Goal: Communication & Community: Ask a question

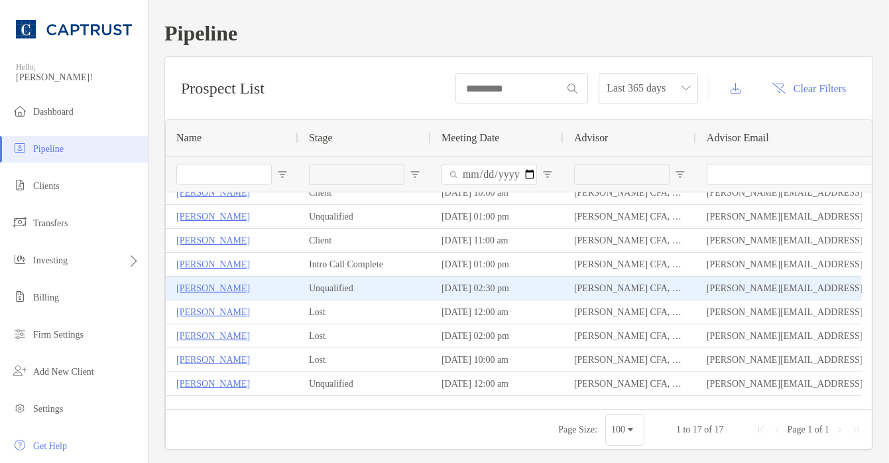
scroll to position [107, 0]
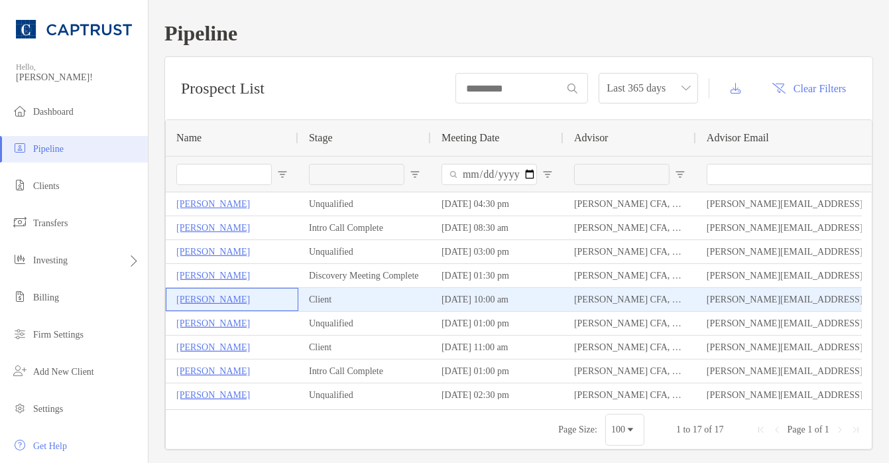
click at [217, 298] on p "[PERSON_NAME]" at bounding box center [213, 299] width 74 height 17
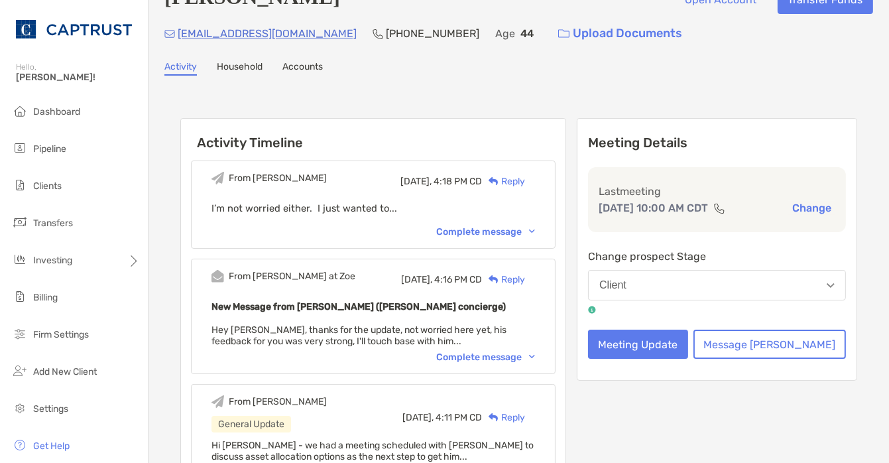
scroll to position [37, 0]
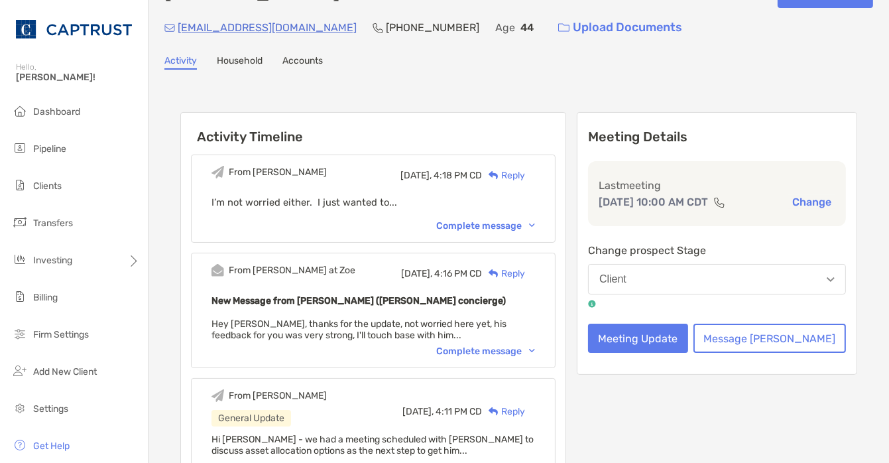
click at [485, 225] on div "Complete message" at bounding box center [485, 225] width 99 height 11
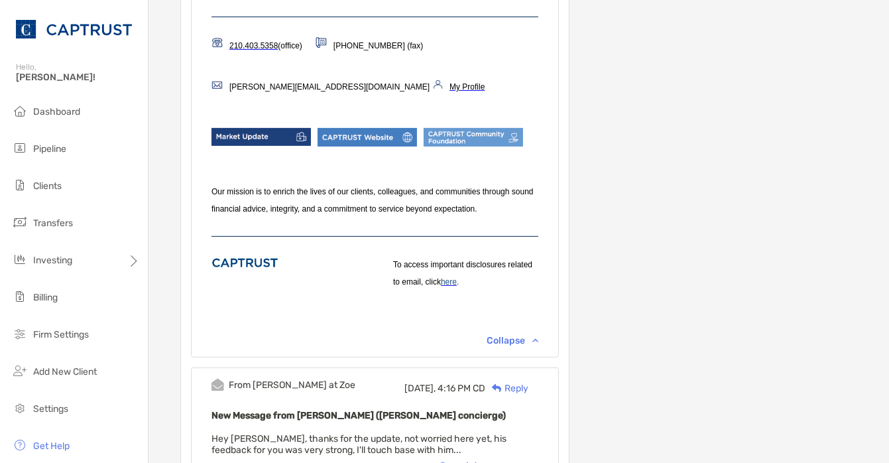
scroll to position [645, 0]
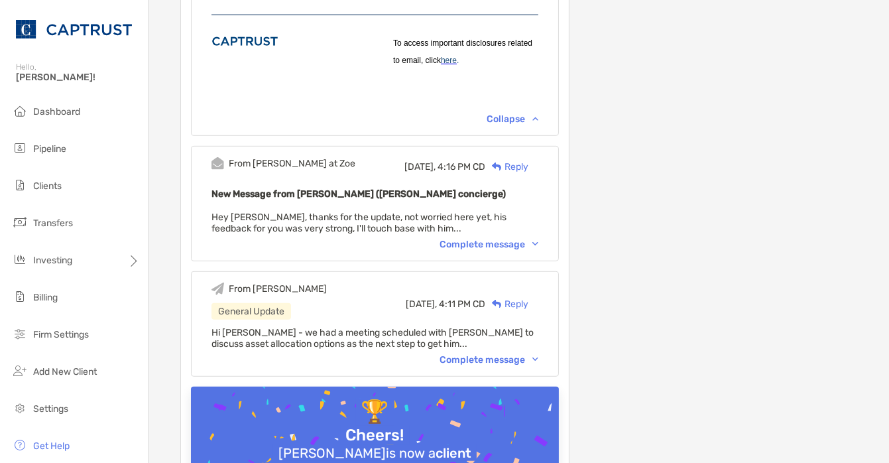
click at [497, 365] on div "Complete message" at bounding box center [489, 359] width 99 height 11
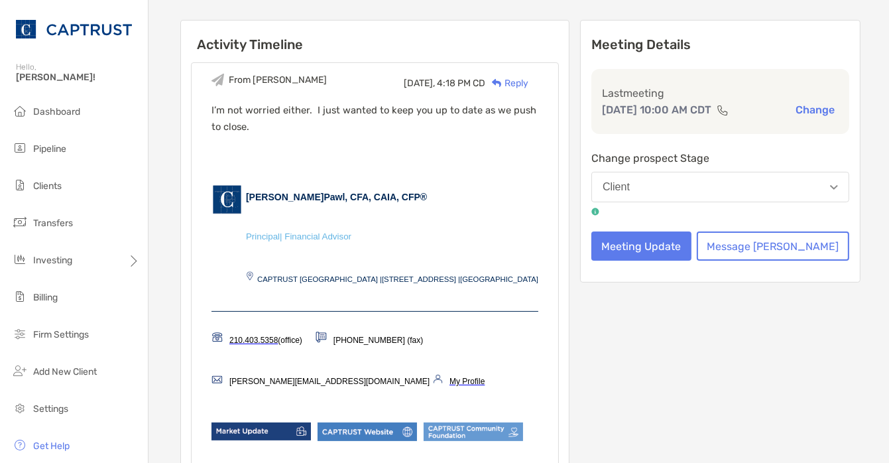
scroll to position [0, 0]
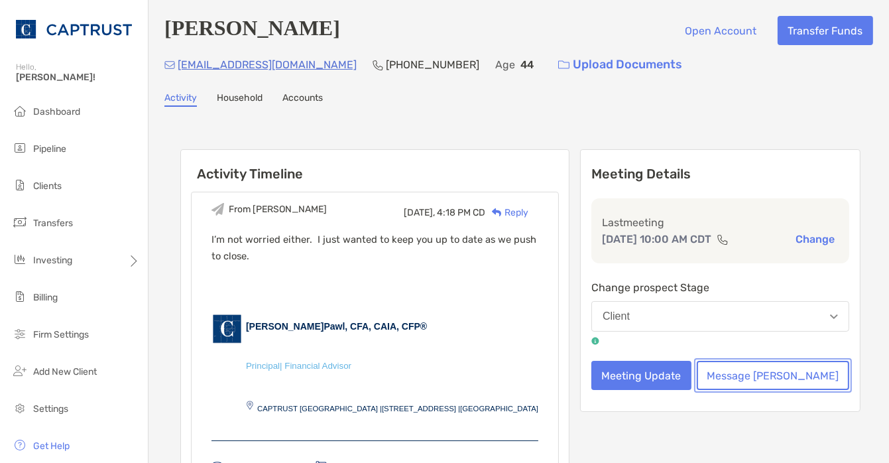
click at [793, 378] on button "Message Zoe" at bounding box center [773, 375] width 153 height 29
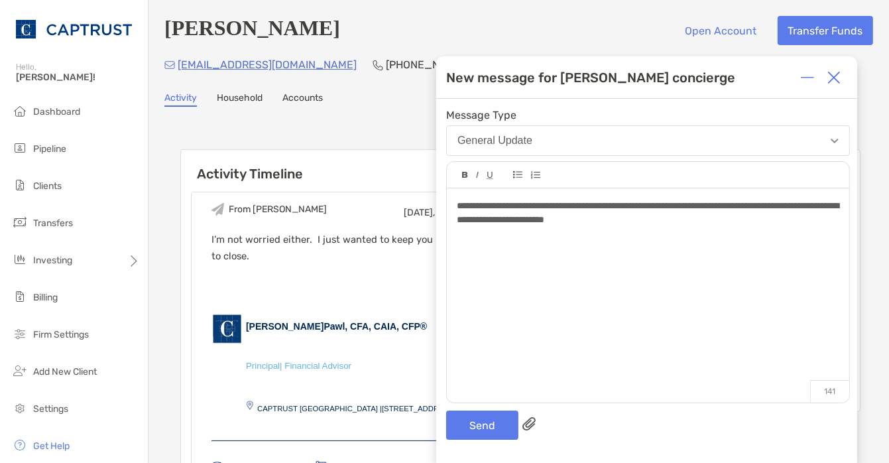
click at [803, 204] on span "**********" at bounding box center [648, 212] width 382 height 23
click at [474, 223] on span "**********" at bounding box center [648, 212] width 382 height 23
click at [798, 394] on div at bounding box center [648, 395] width 403 height 13
click at [471, 432] on button "Send" at bounding box center [482, 424] width 72 height 29
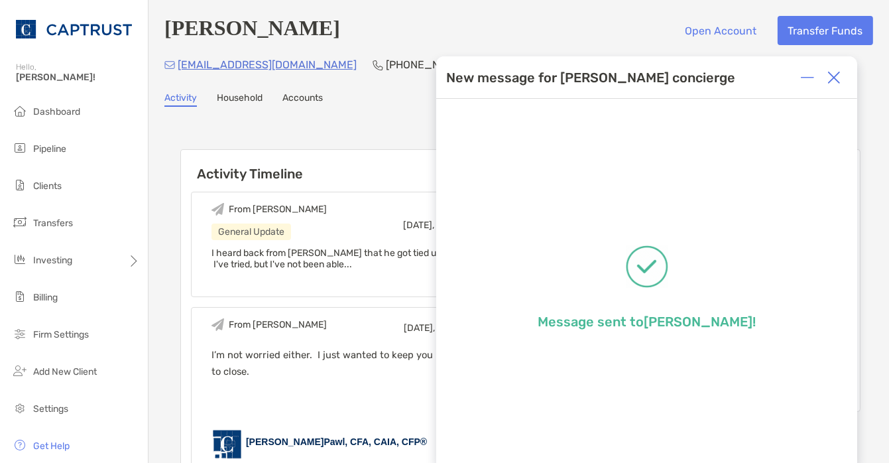
click at [837, 86] on div at bounding box center [834, 77] width 27 height 27
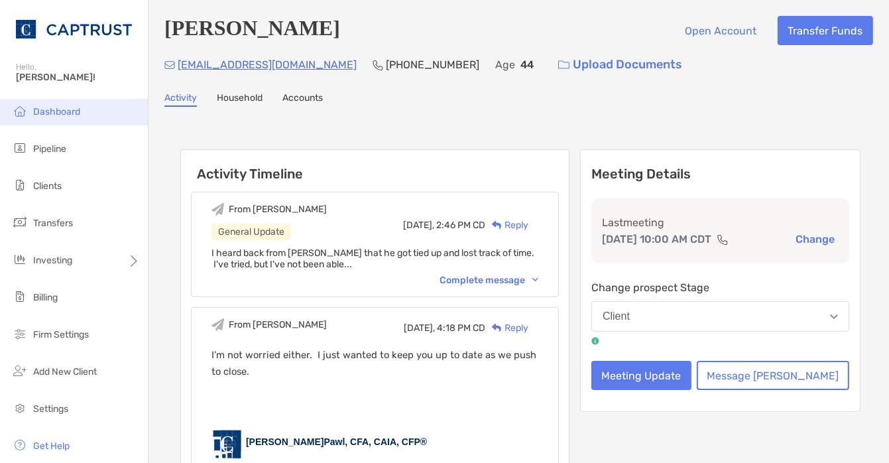
click at [49, 111] on span "Dashboard" at bounding box center [56, 111] width 47 height 11
